Goal: Obtain resource: Download file/media

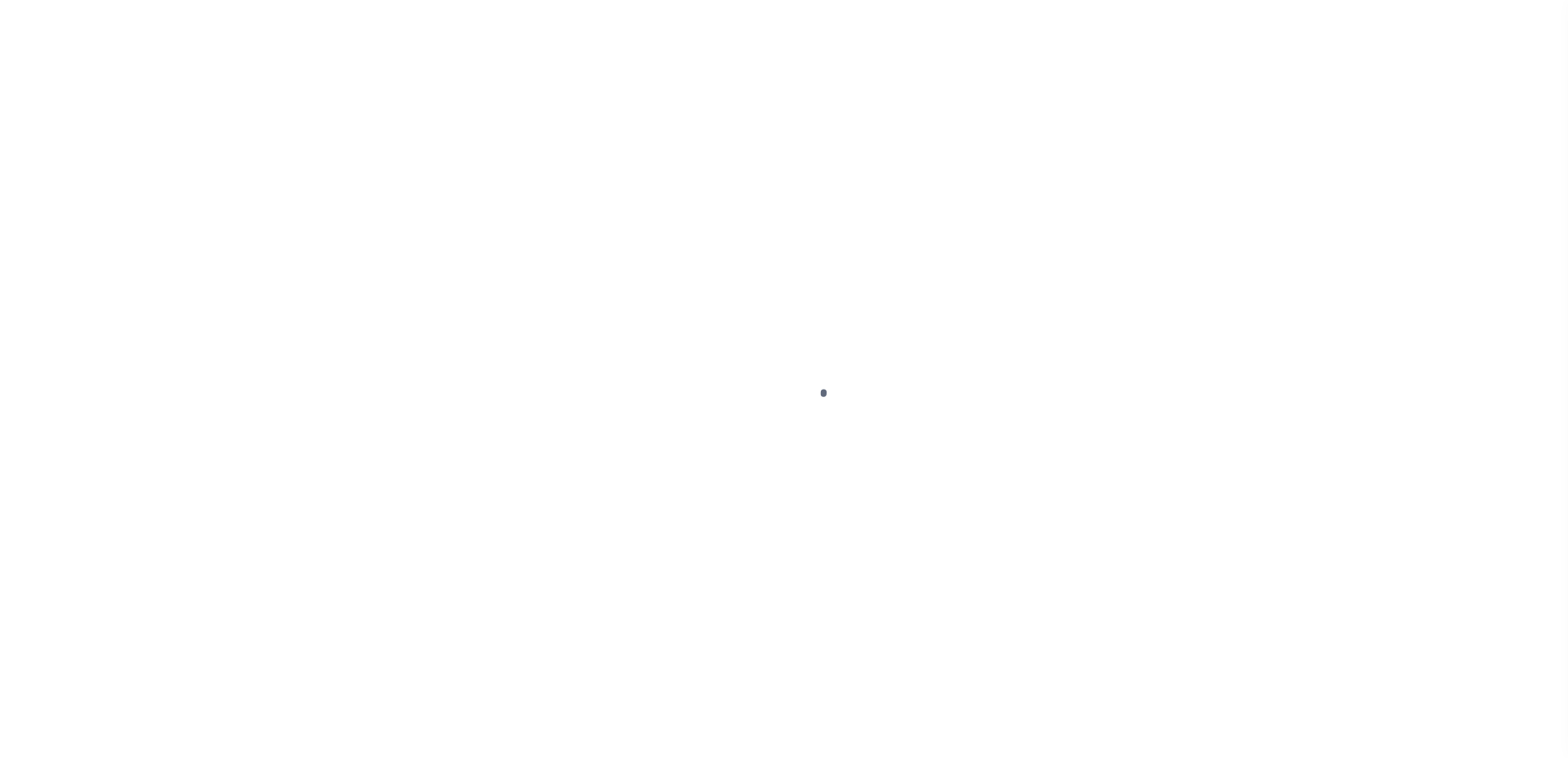
select select
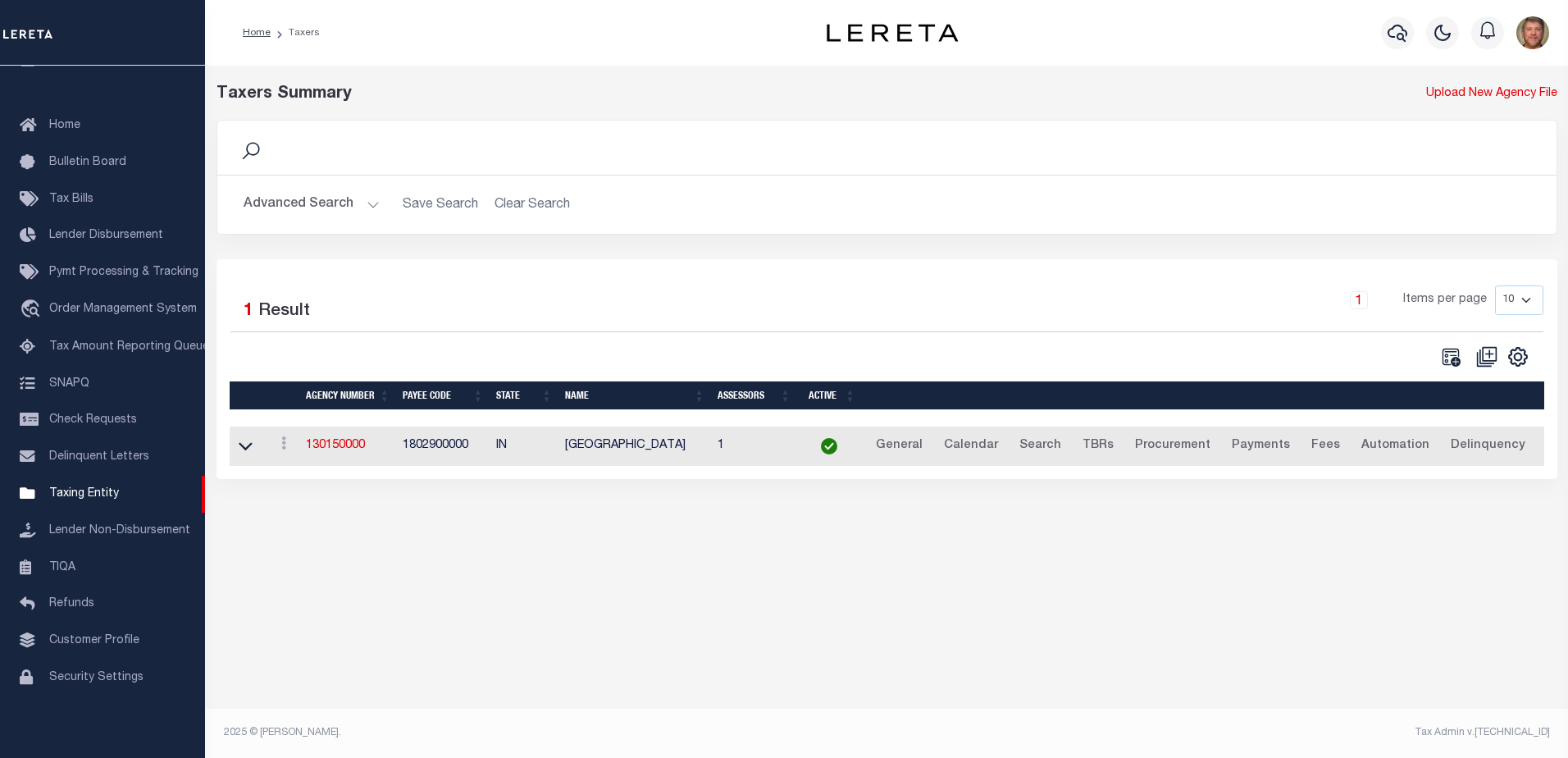
click at [302, 205] on button "Advanced Search" at bounding box center [311, 204] width 136 height 32
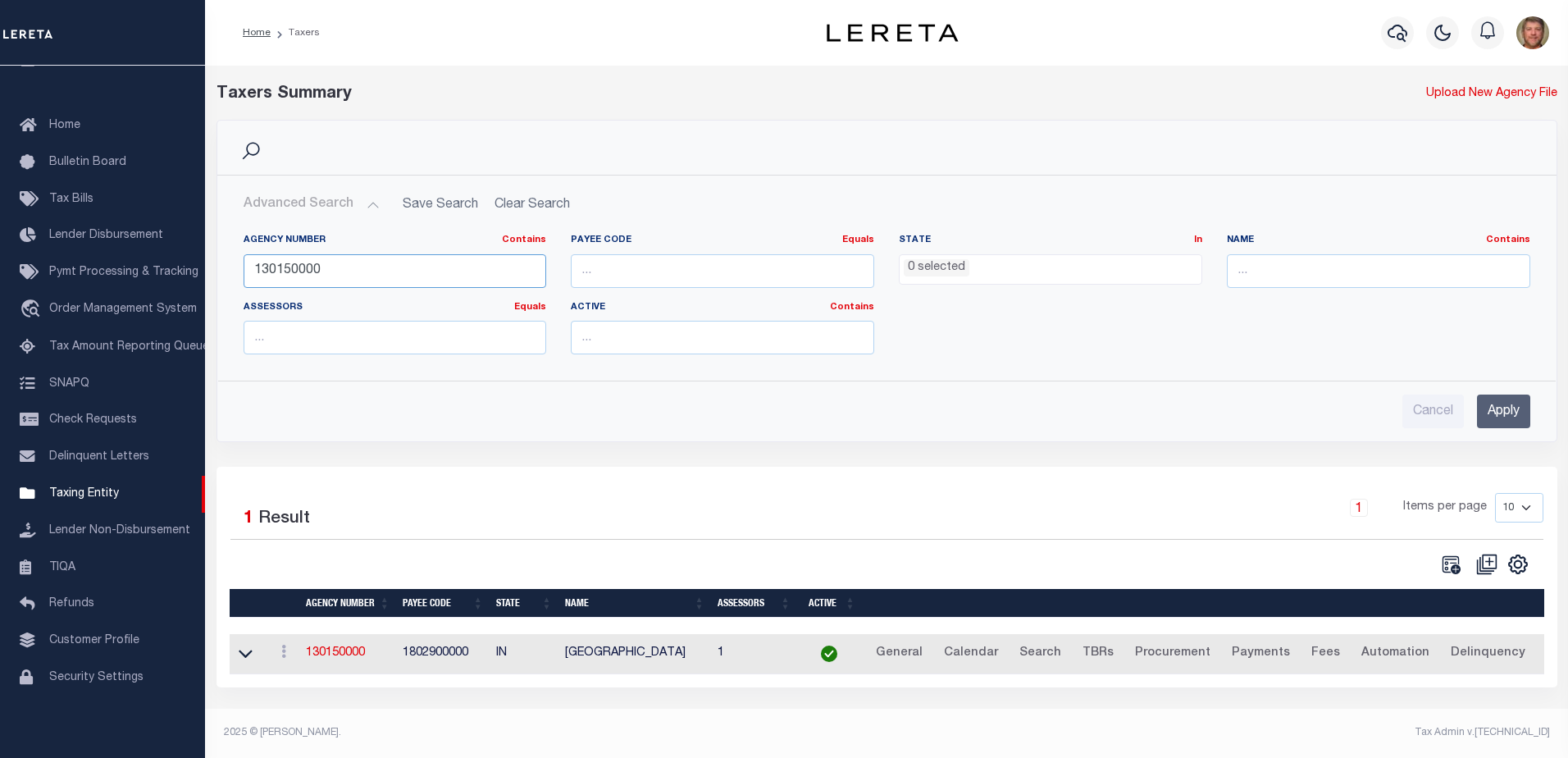
drag, startPoint x: 334, startPoint y: 271, endPoint x: 245, endPoint y: 273, distance: 89.0
click at [249, 273] on input "130150000" at bounding box center [395, 271] width 304 height 34
type input "130160000"
click at [1483, 410] on input "Apply" at bounding box center [1504, 410] width 53 height 34
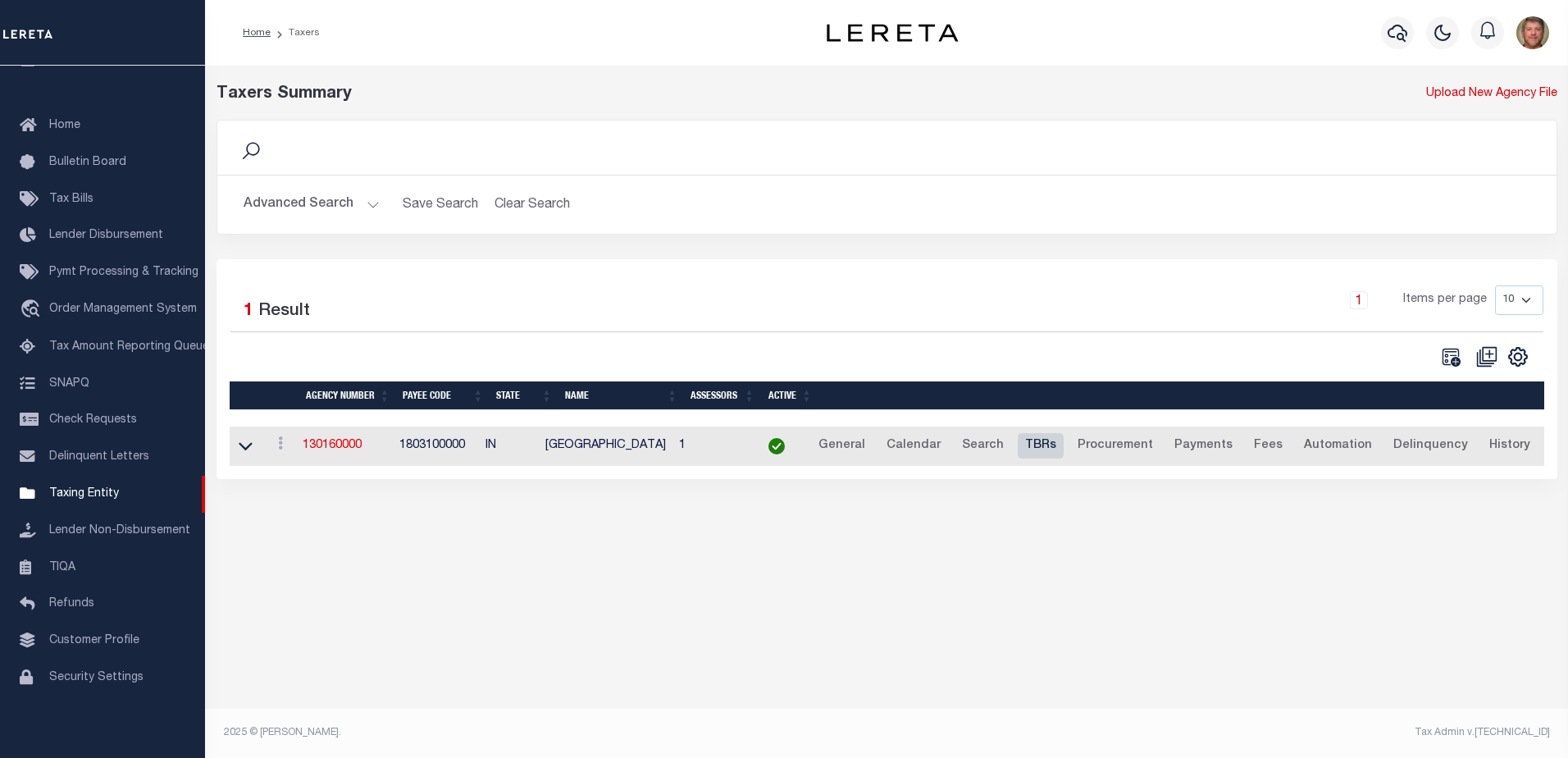
click at [1041, 448] on link "TBRs" at bounding box center [1040, 446] width 46 height 26
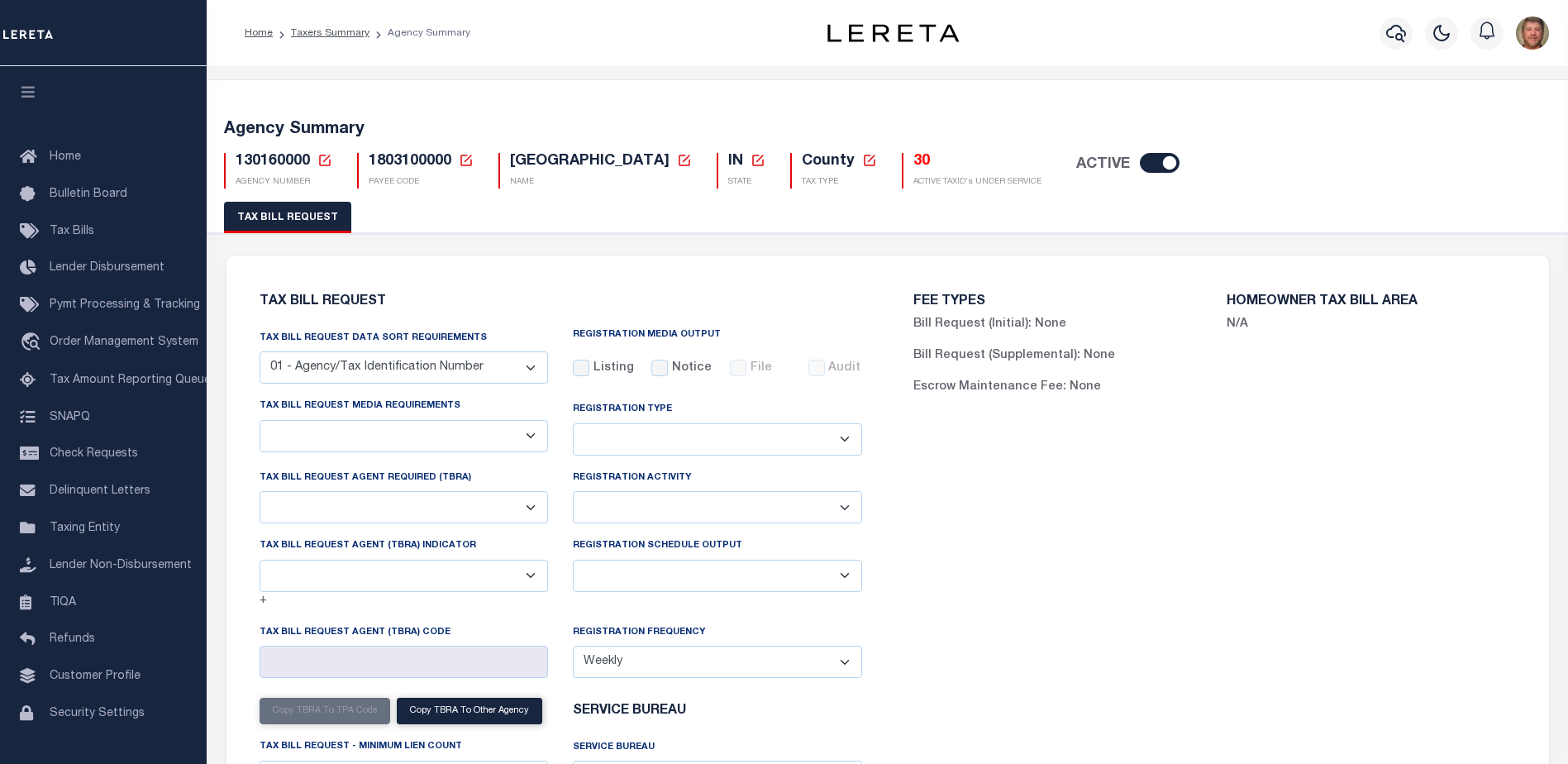
select select "27"
select select "23"
select select "false"
select select "1"
select select
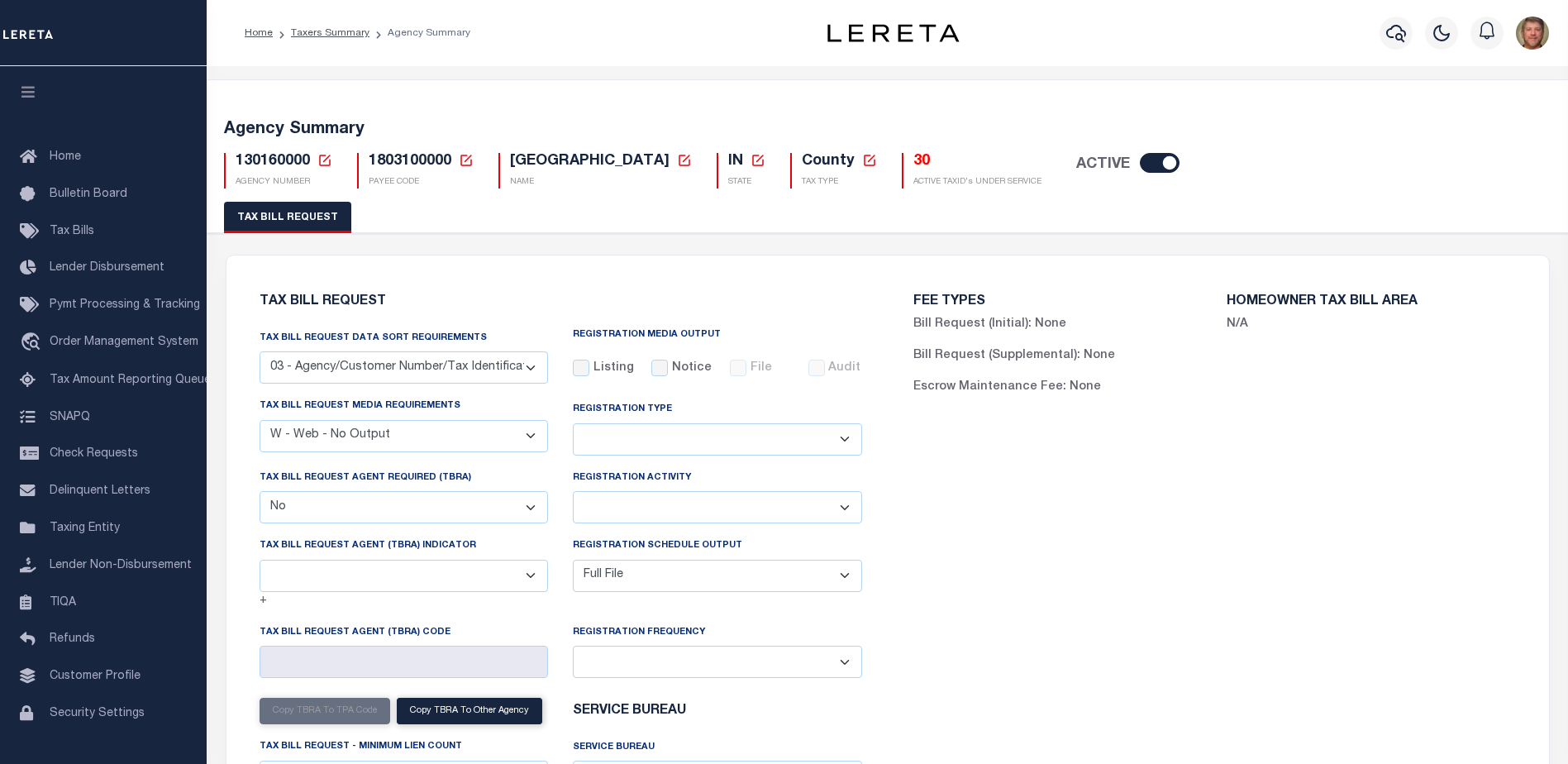
click at [914, 159] on h5 "30" at bounding box center [977, 162] width 128 height 18
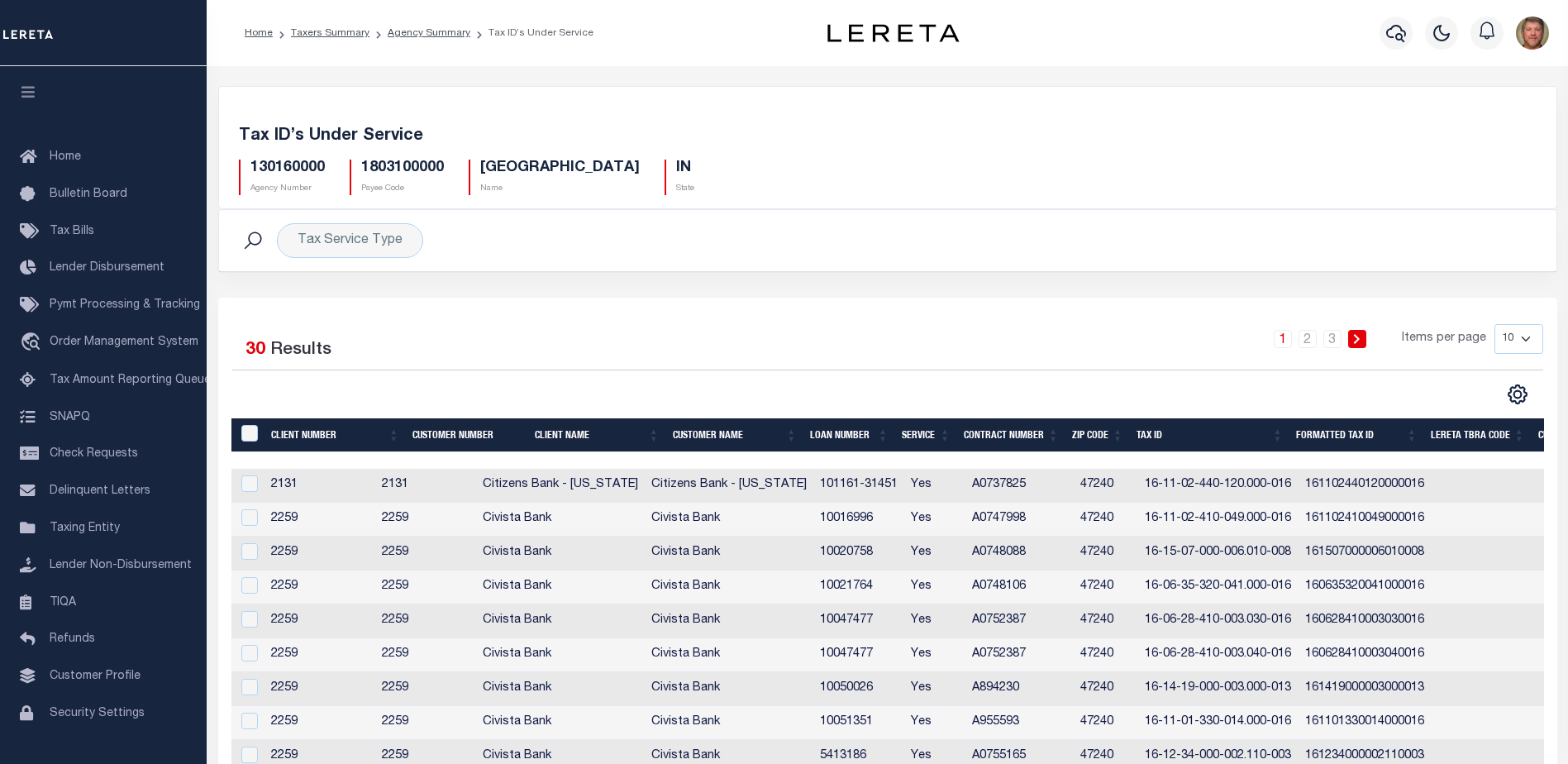
scroll to position [0, 540]
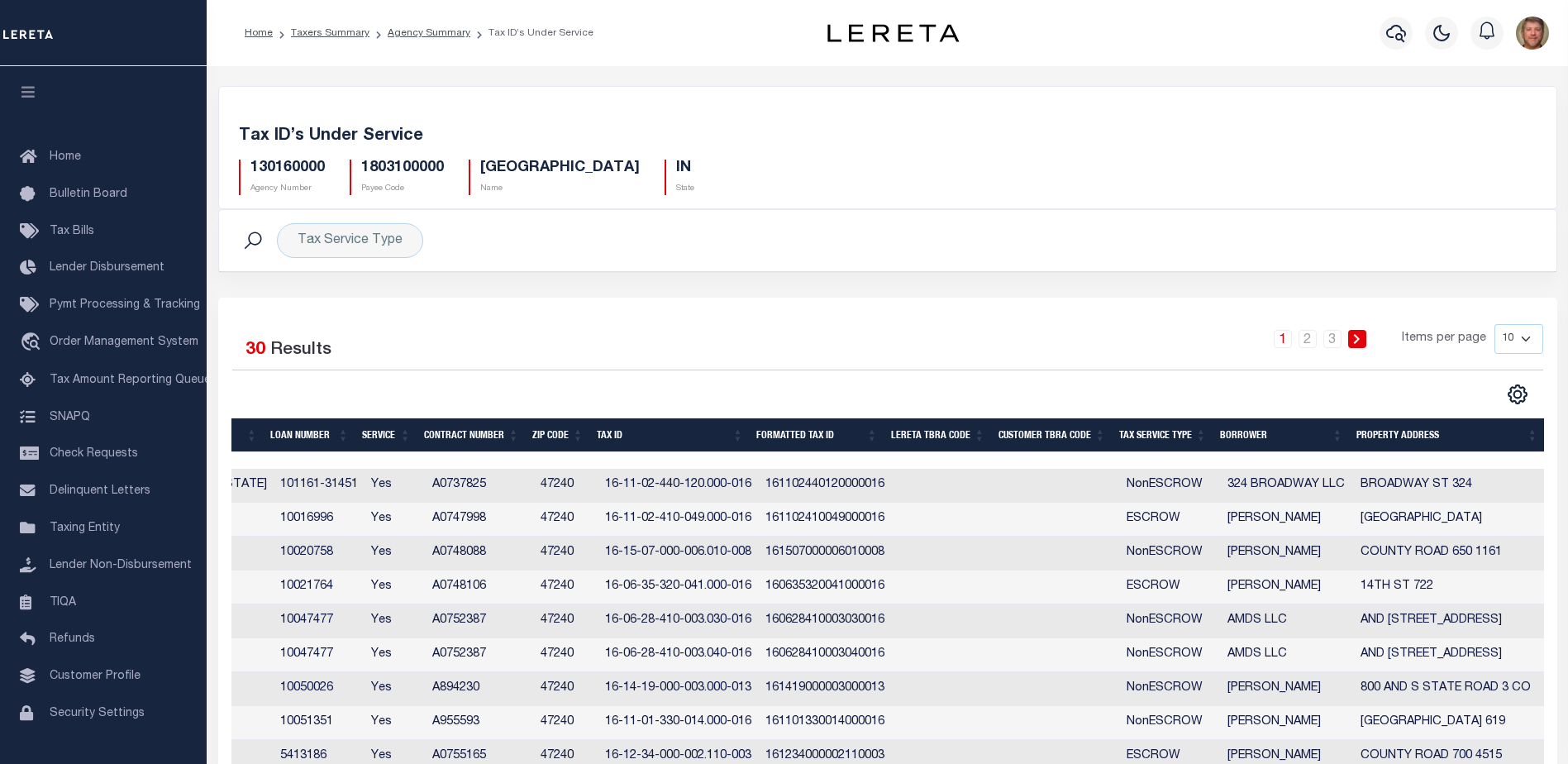
click at [1171, 434] on th "Tax Service Type" at bounding box center [1163, 435] width 101 height 34
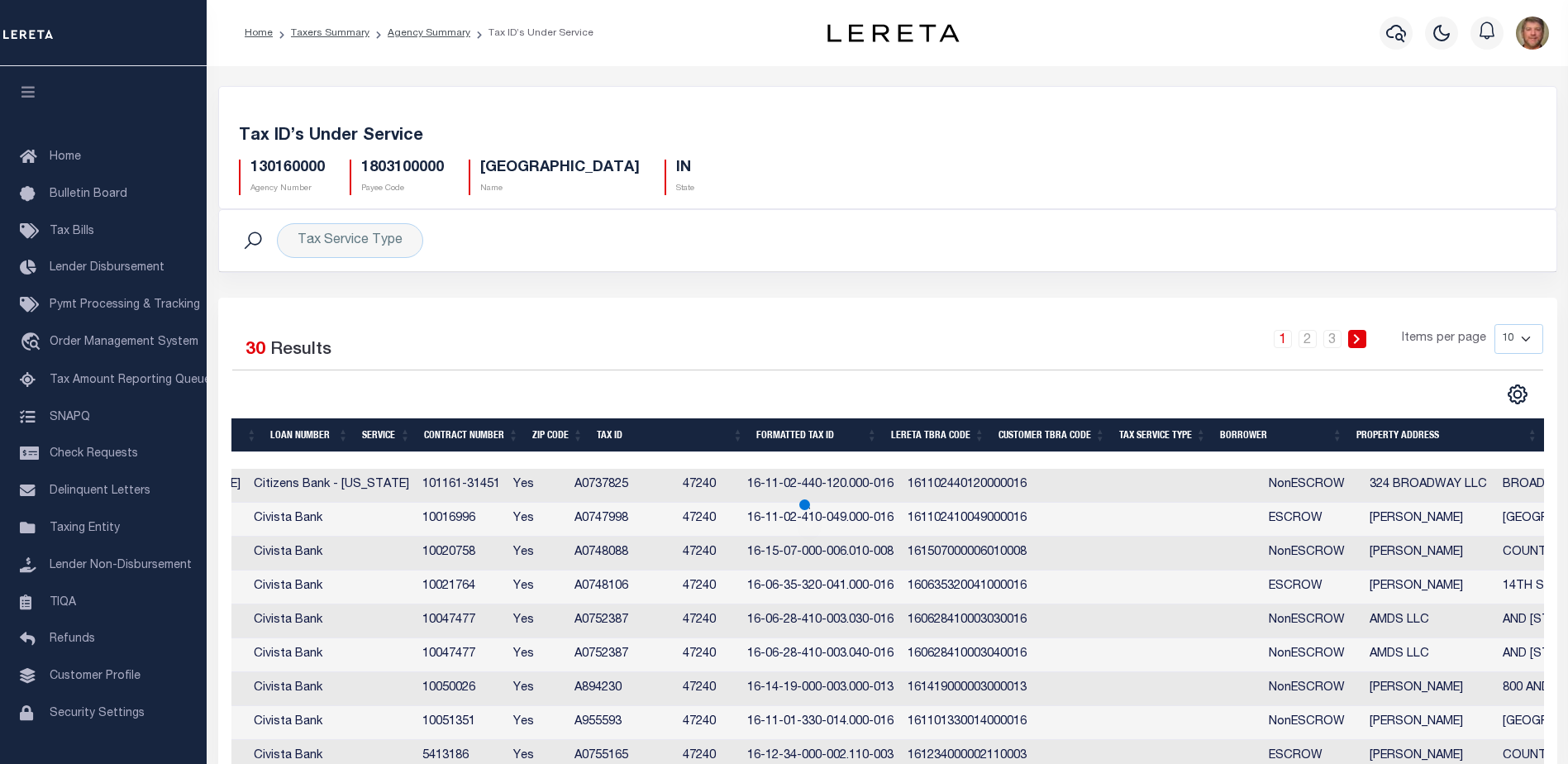
scroll to position [0, 397]
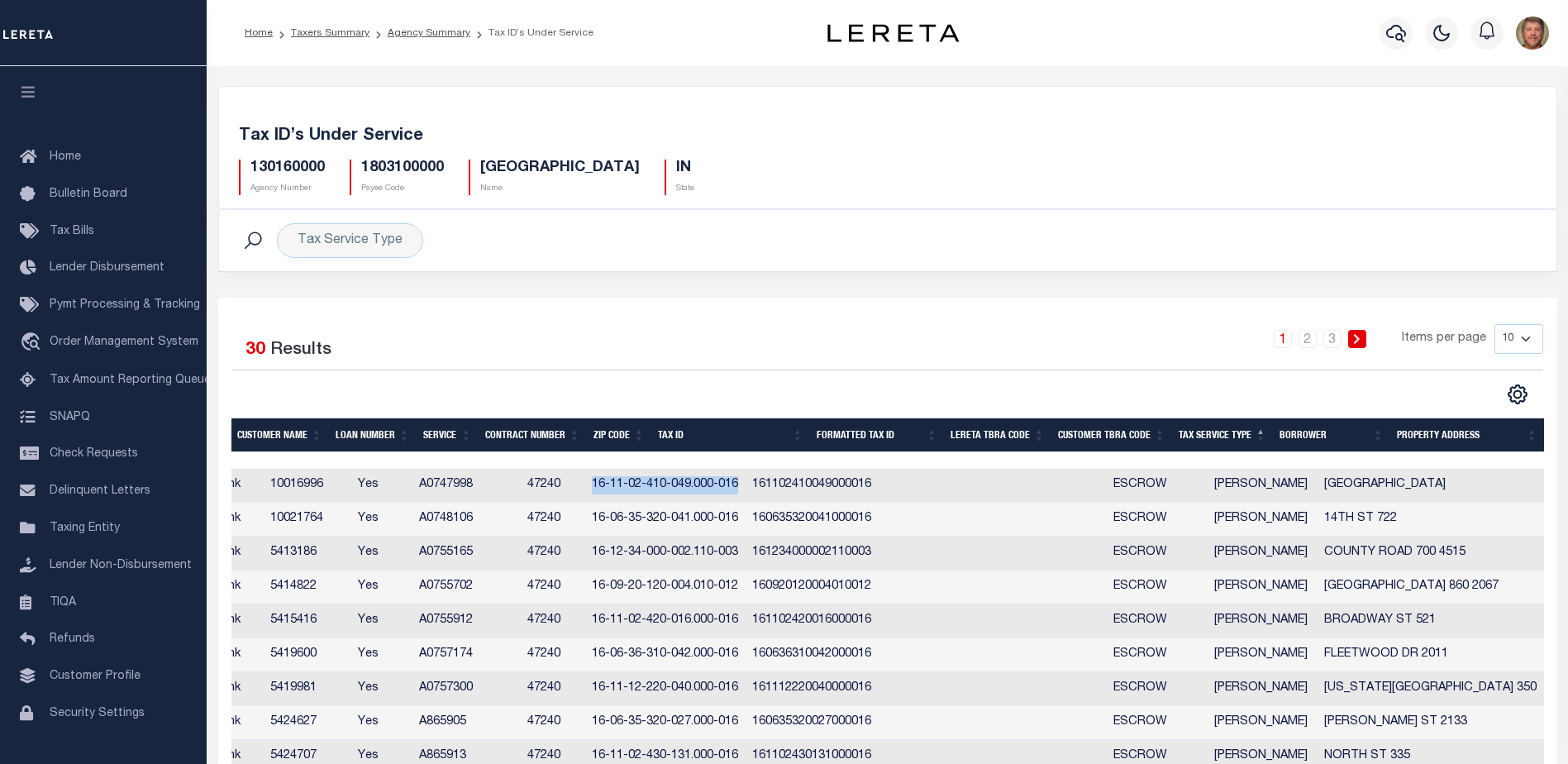
drag, startPoint x: 658, startPoint y: 487, endPoint x: 803, endPoint y: 485, distance: 145.0
click at [746, 485] on td "16-11-02-410-049.000-016" at bounding box center [665, 485] width 161 height 34
checkbox input "true"
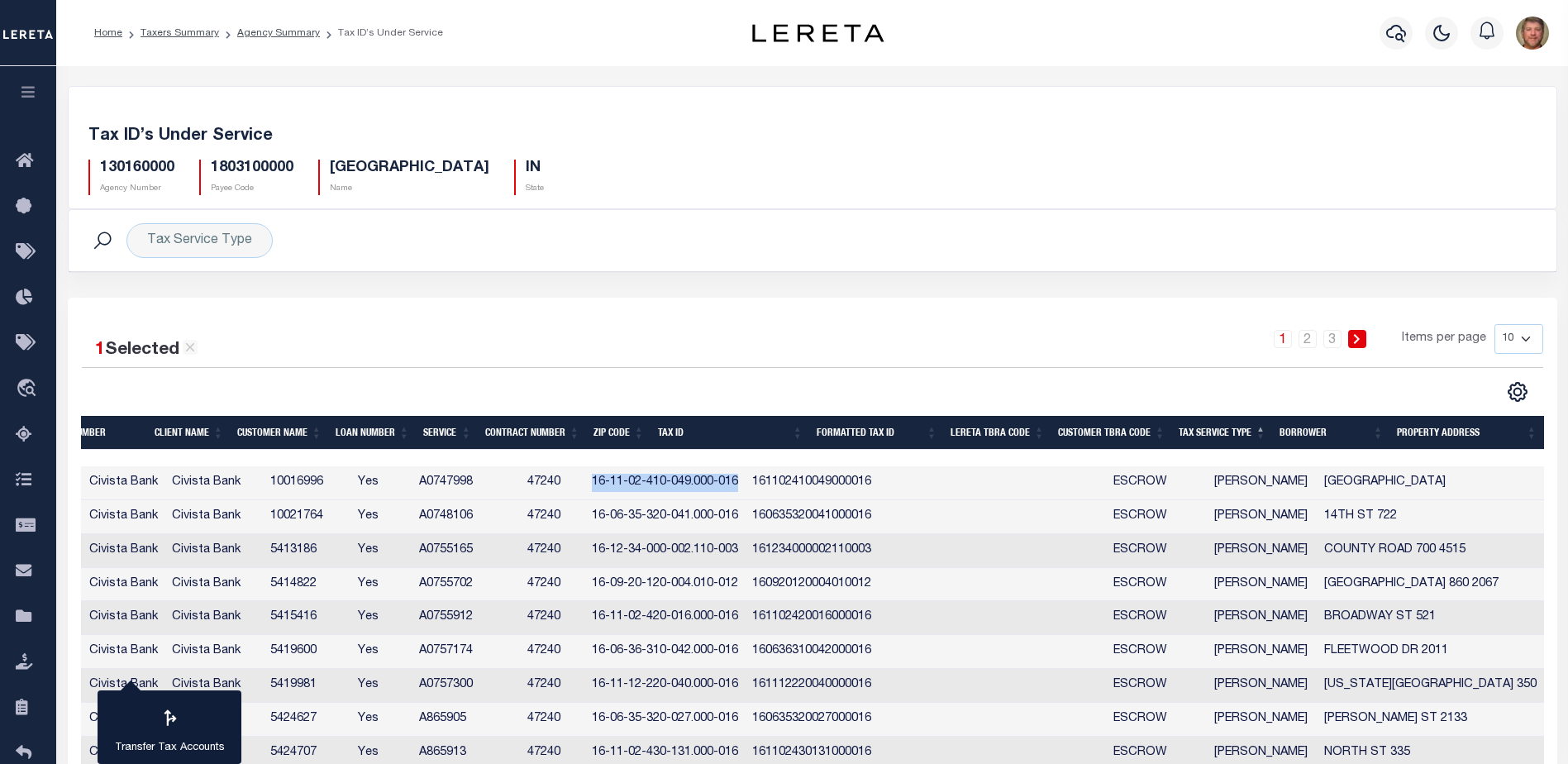
scroll to position [0, 0]
copy td "16-11-02-410-049.000-016"
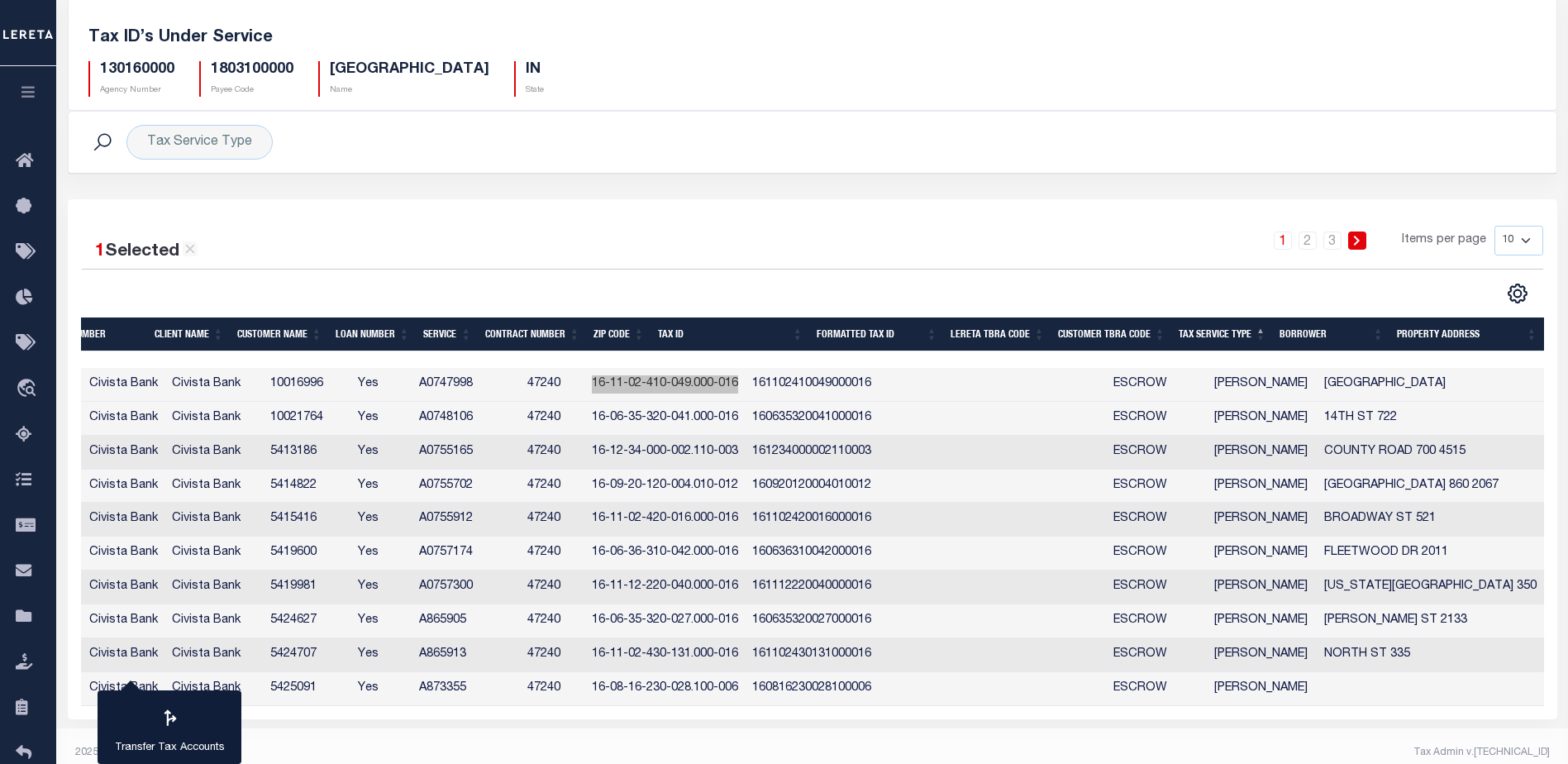
scroll to position [115, 0]
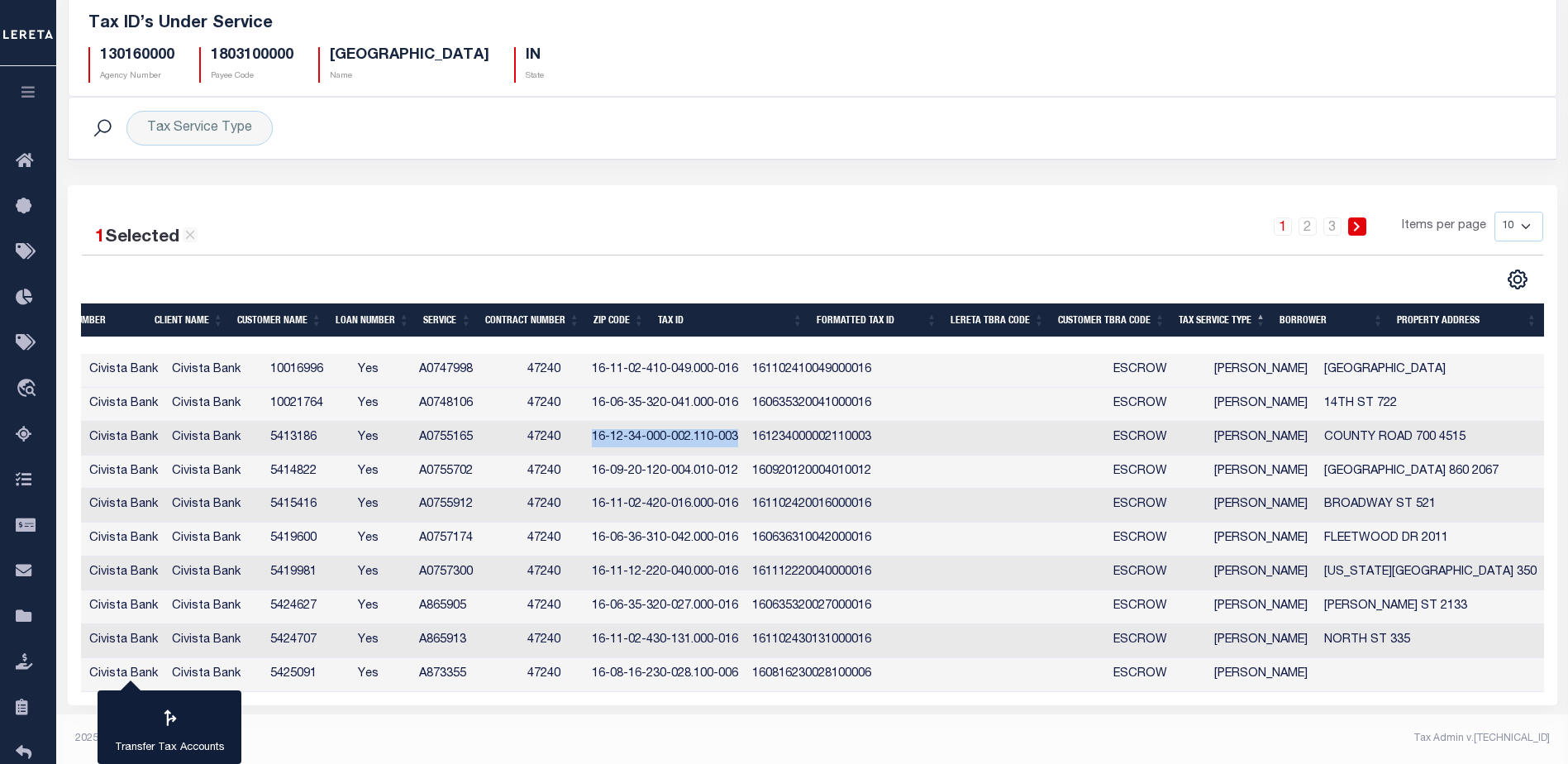
drag, startPoint x: 659, startPoint y: 435, endPoint x: 804, endPoint y: 442, distance: 145.2
click at [746, 442] on td "16-12-34-000-002.110-003" at bounding box center [665, 438] width 161 height 34
checkbox input "true"
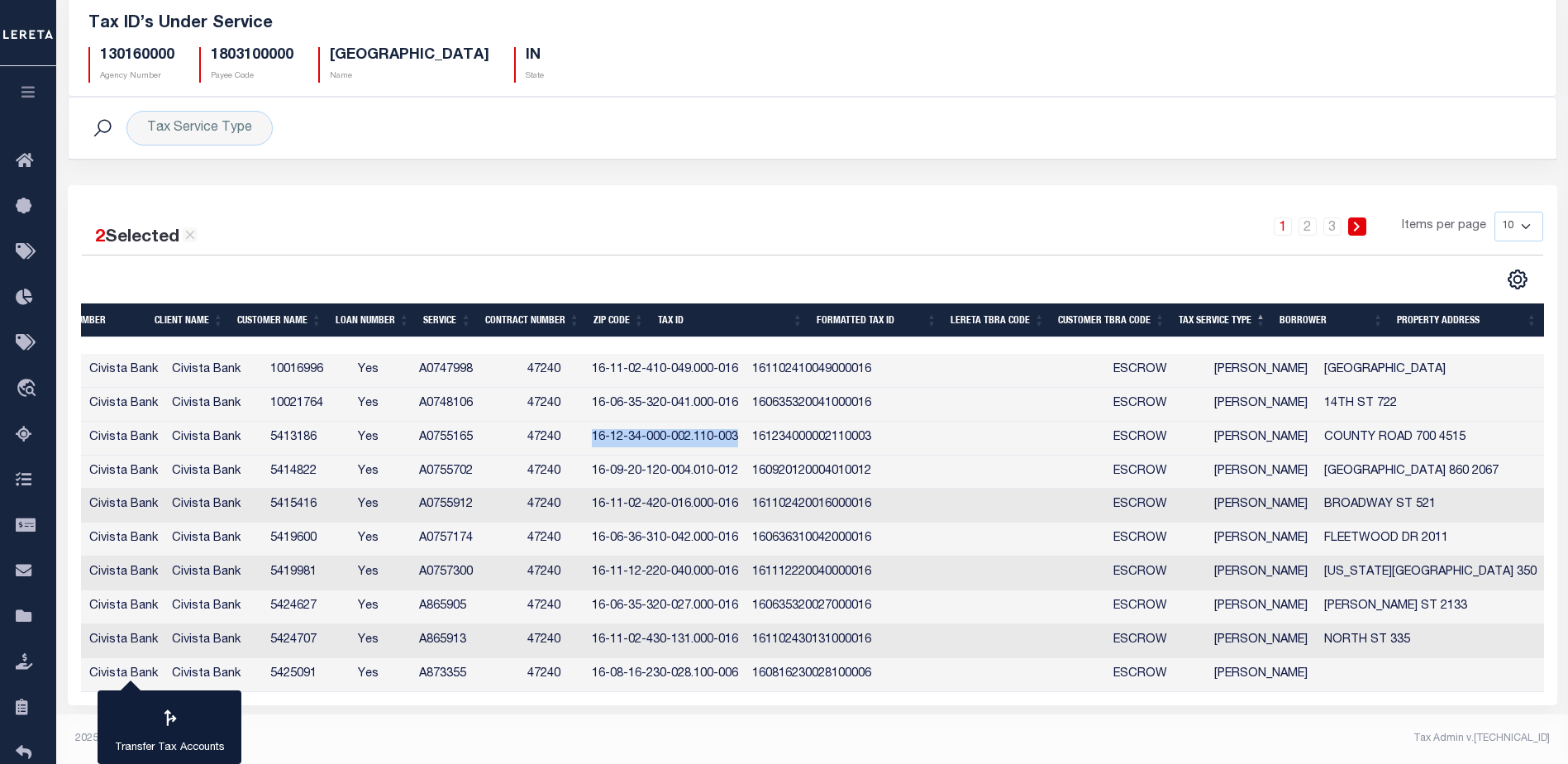
copy td "16-12-34-000-002.110-003"
click at [1527, 225] on select "10 25 50 100" at bounding box center [1518, 226] width 49 height 30
select select "25"
click at [1494, 211] on select "10 25 50 100" at bounding box center [1518, 226] width 49 height 30
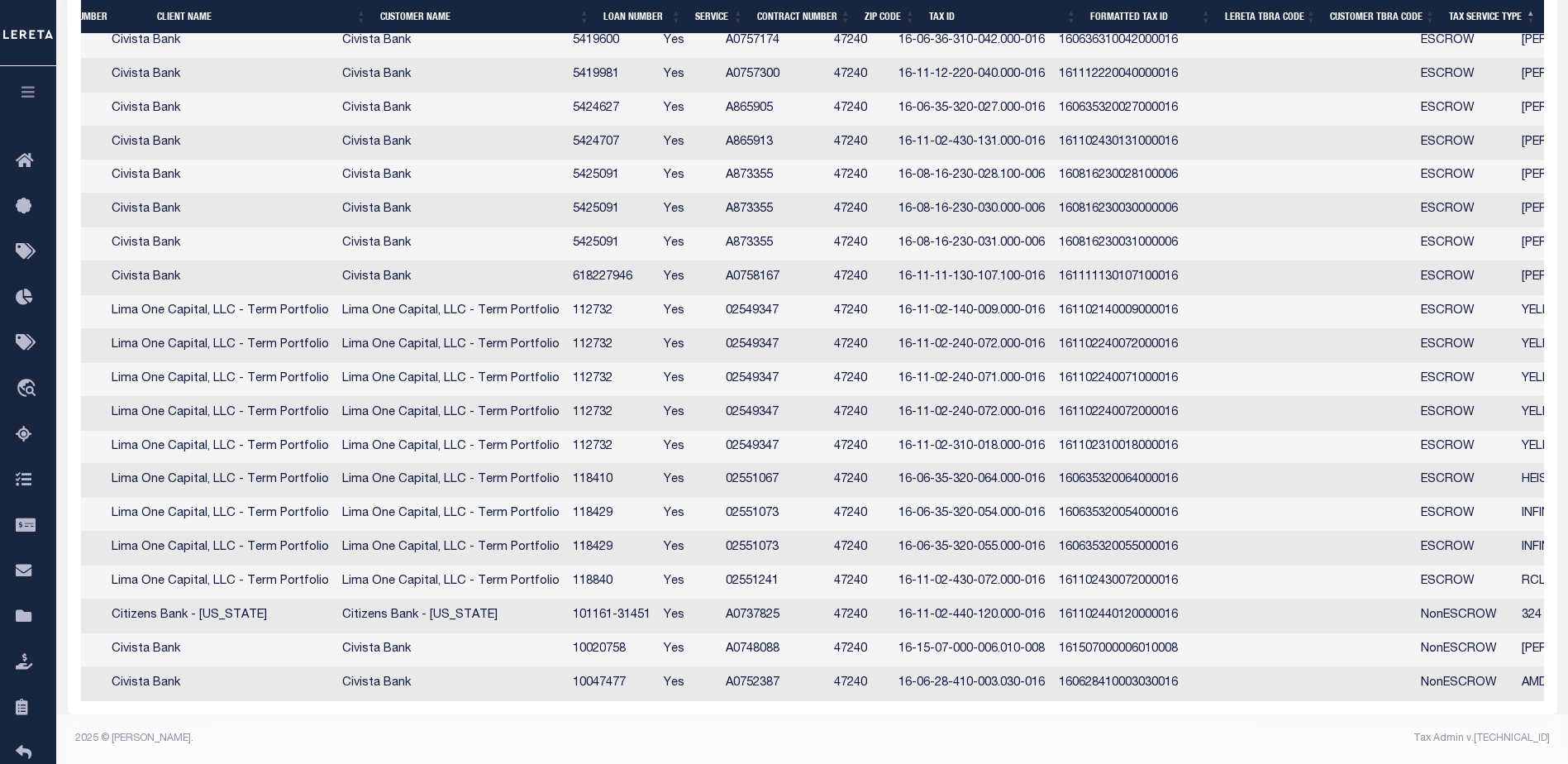
scroll to position [608, 0]
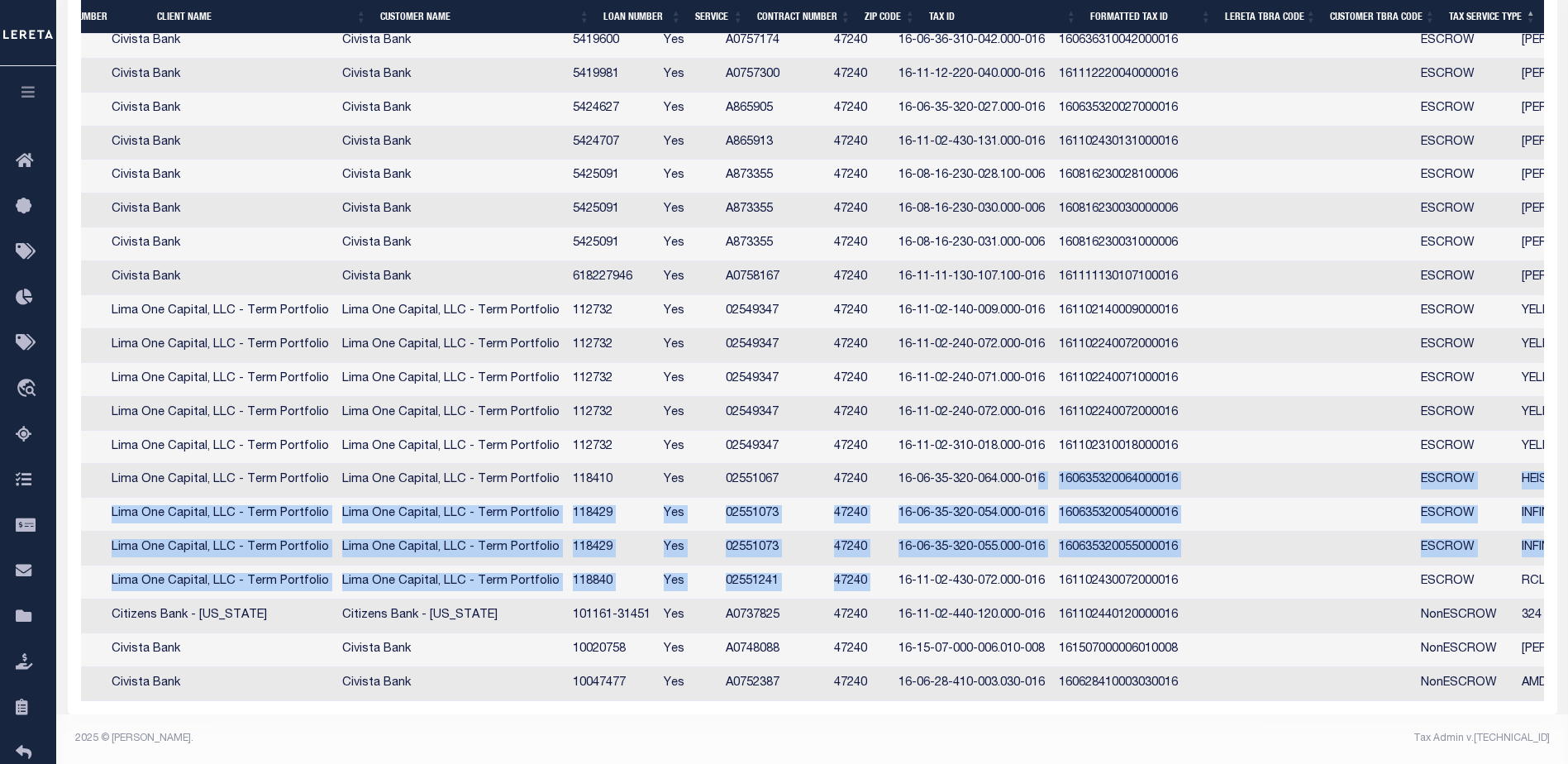
drag, startPoint x: 932, startPoint y: 569, endPoint x: 1069, endPoint y: 469, distance: 169.6
click at [1069, 469] on tbody "2259 2259 Civista Bank Civista Bank 10016996 Yes A0747998 47240 16-11-02-410-04…" at bounding box center [897, 278] width 2126 height 845
click at [1053, 469] on td "16-06-35-320-064.000-016" at bounding box center [972, 481] width 161 height 34
checkbox input "true"
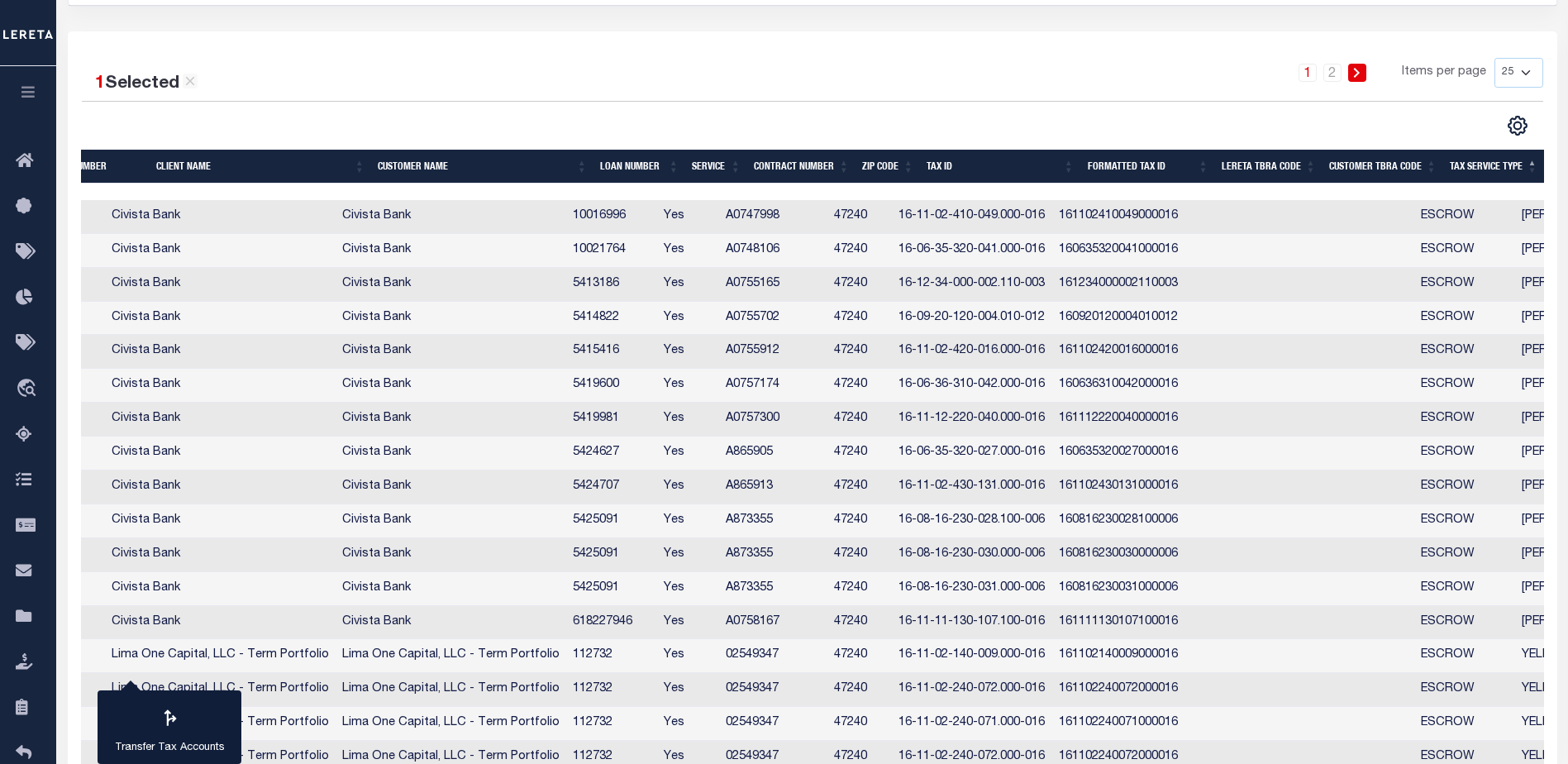
scroll to position [241, 0]
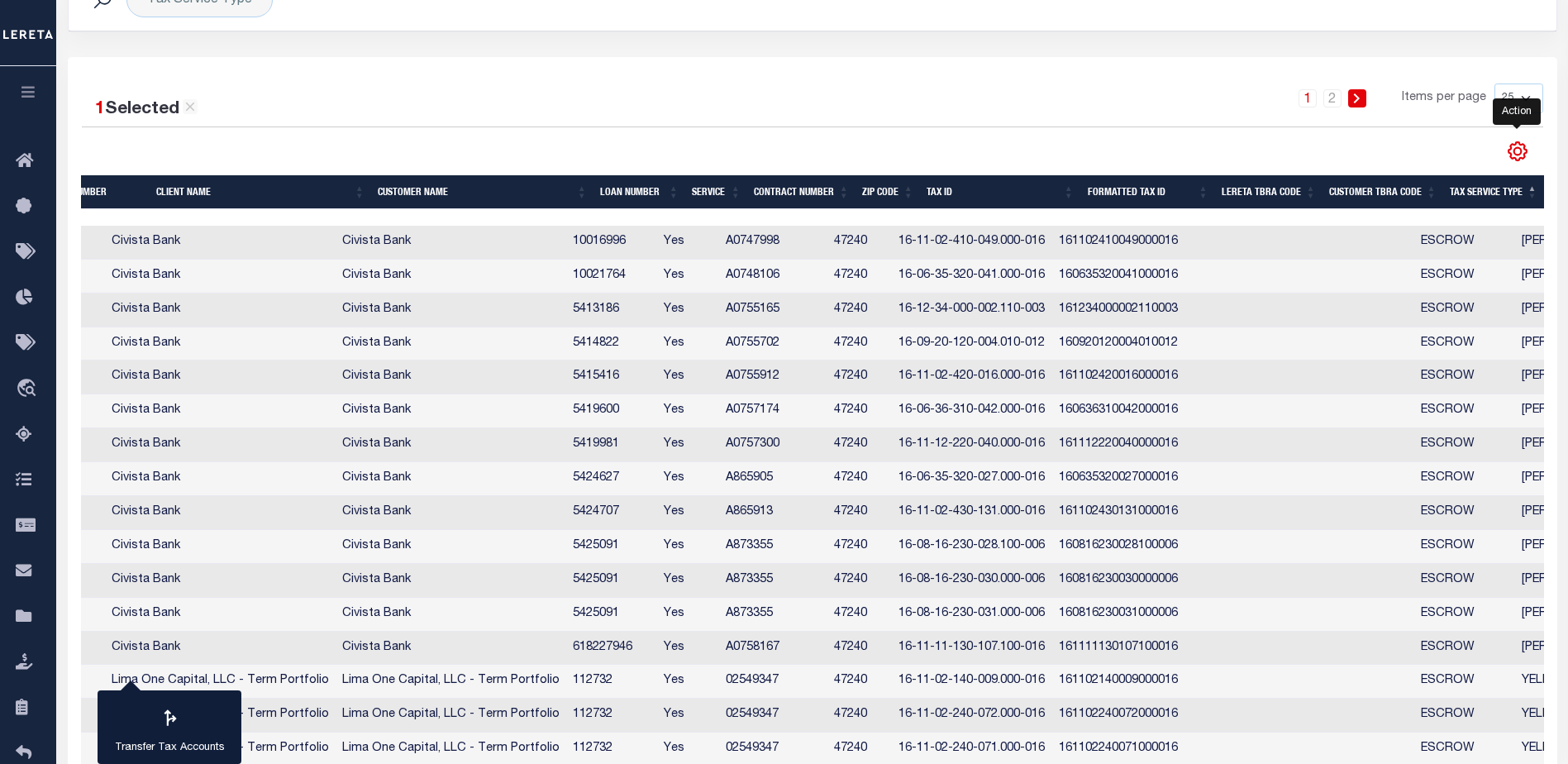
click at [1512, 149] on icon "" at bounding box center [1518, 151] width 22 height 22
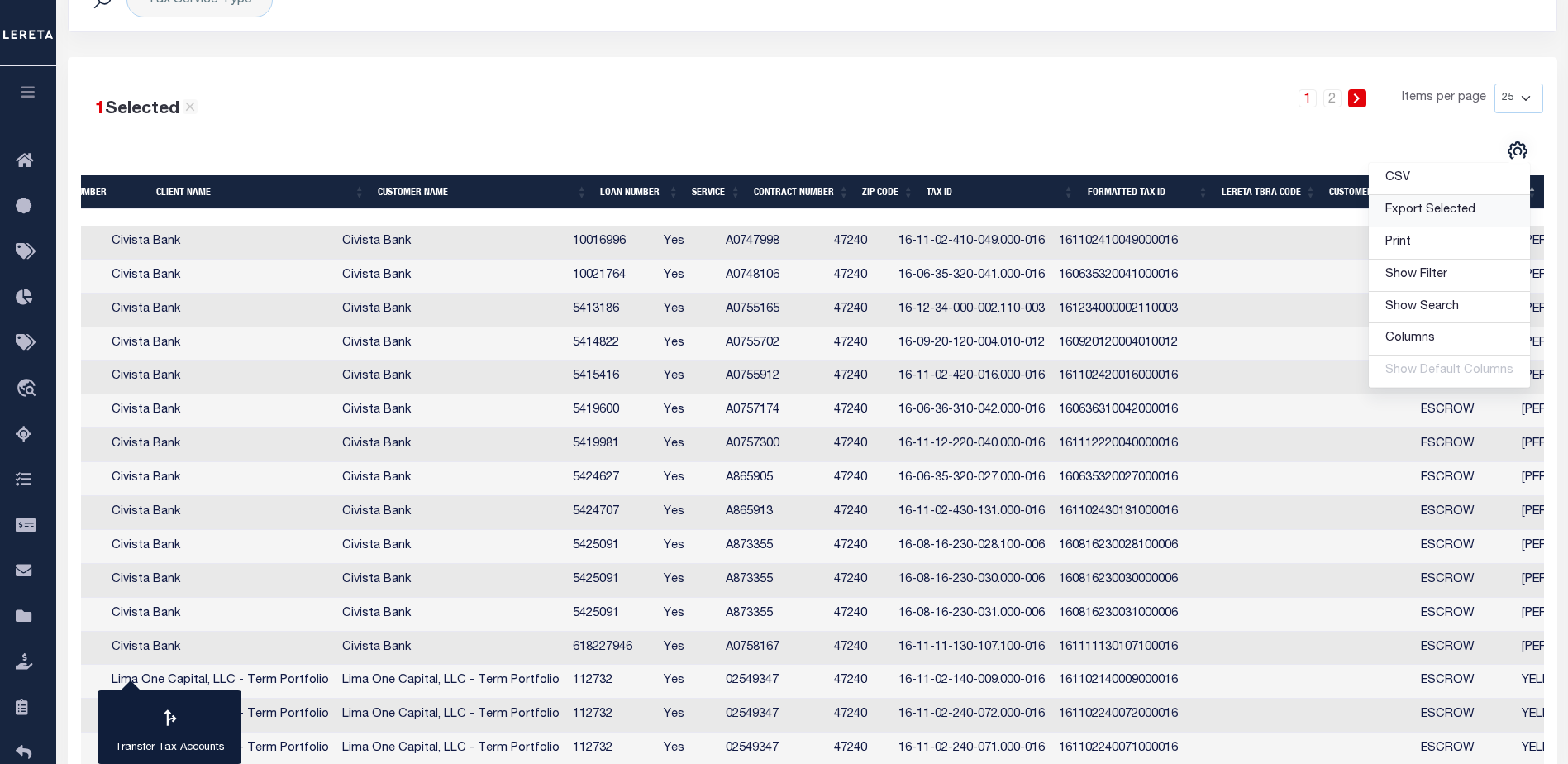
click at [1407, 208] on span "Export Selected" at bounding box center [1431, 209] width 90 height 11
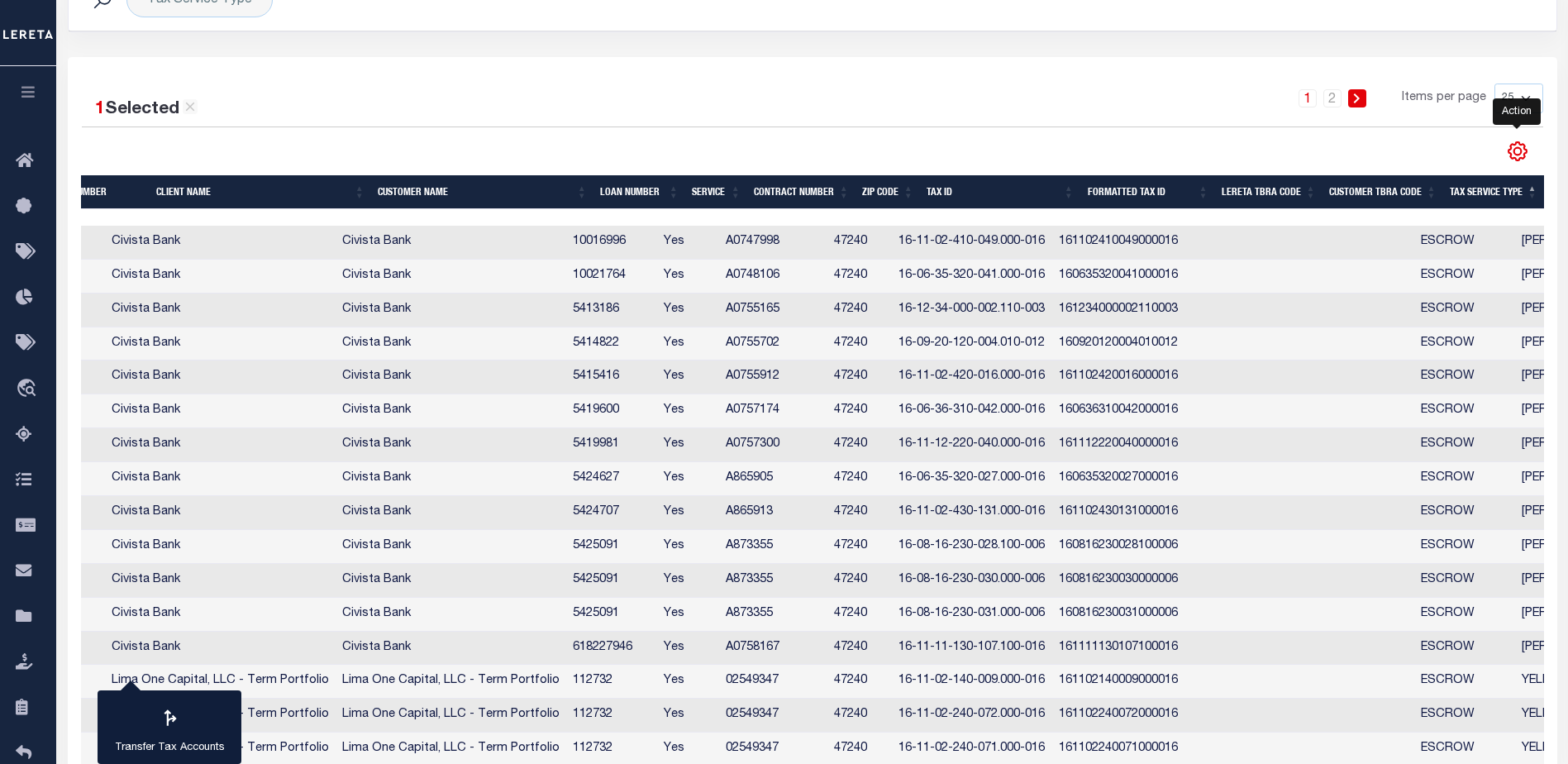
click at [1516, 148] on icon "" at bounding box center [1517, 151] width 8 height 8
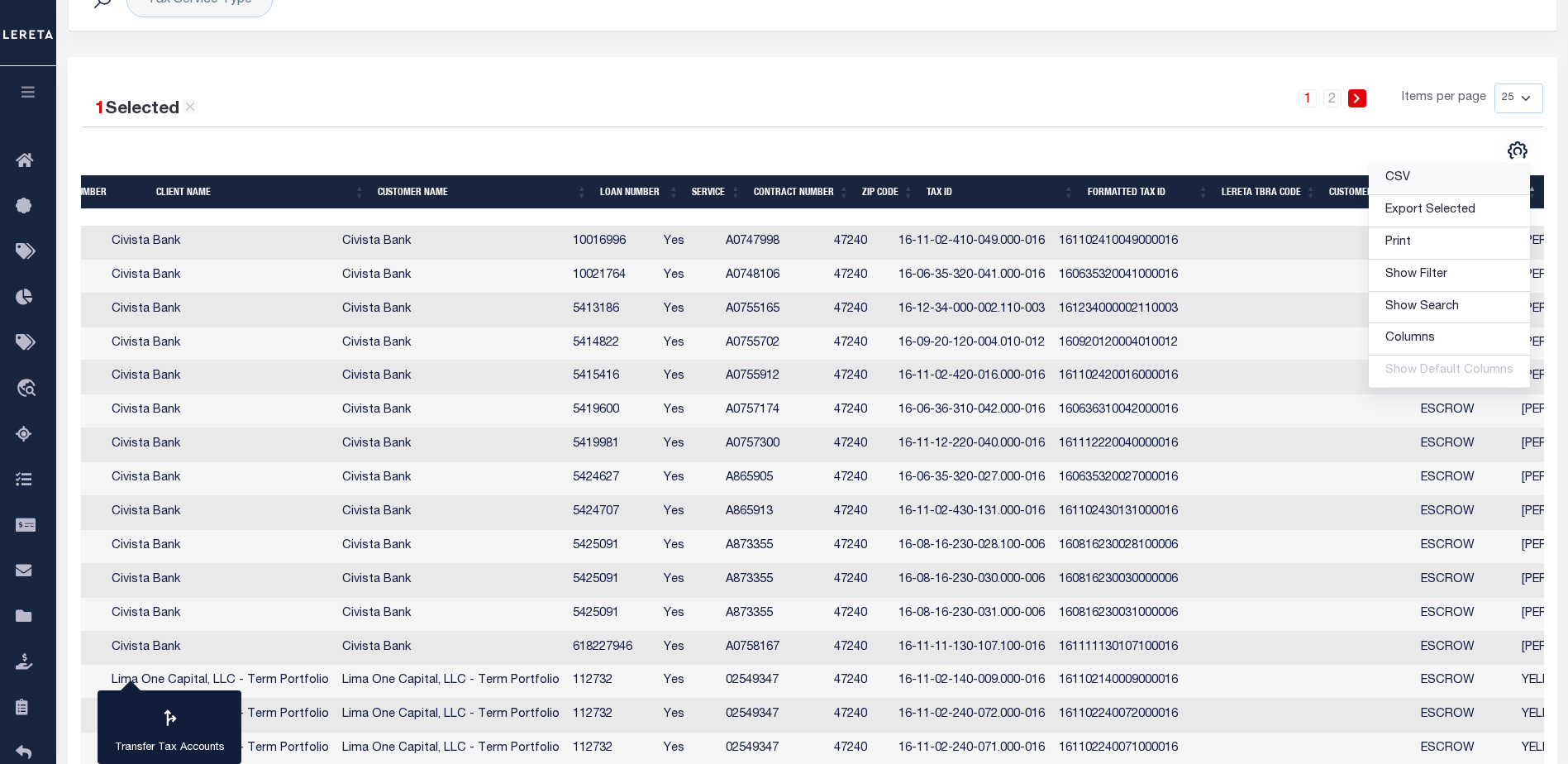
click at [1410, 177] on span "CSV" at bounding box center [1398, 177] width 25 height 11
